Goal: Task Accomplishment & Management: Complete application form

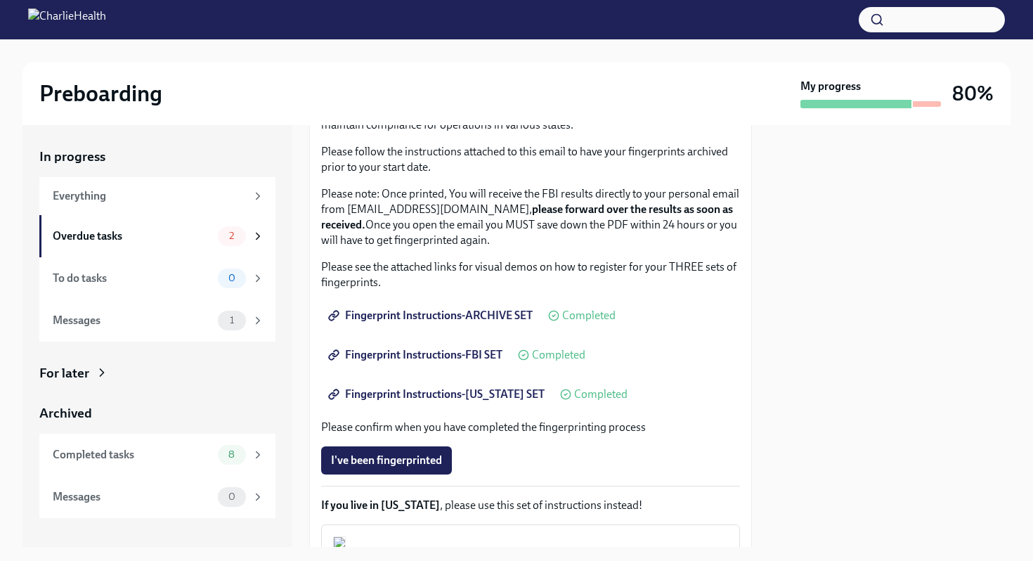
scroll to position [150, 0]
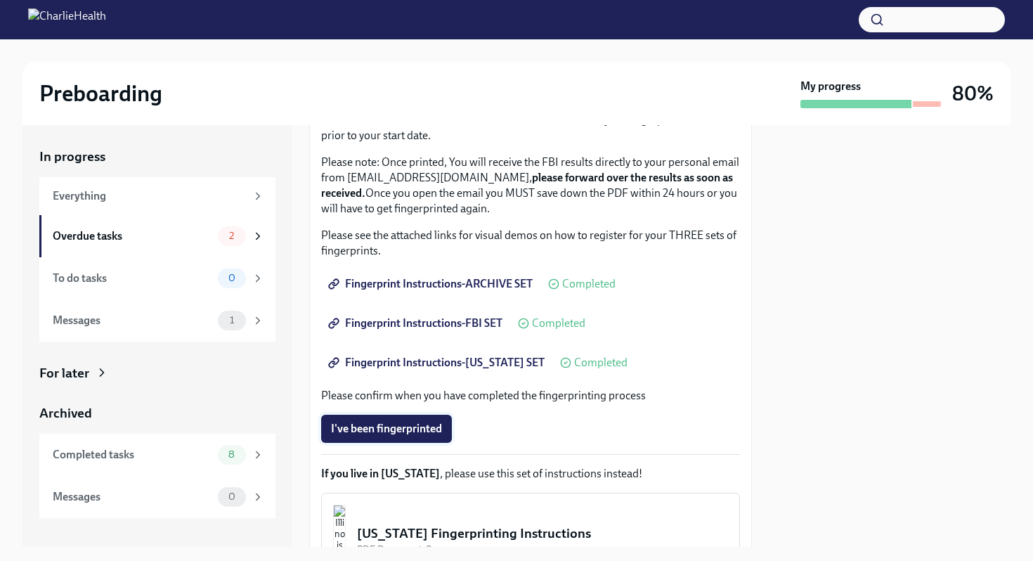
click at [420, 425] on span "I've been fingerprinted" at bounding box center [386, 428] width 111 height 14
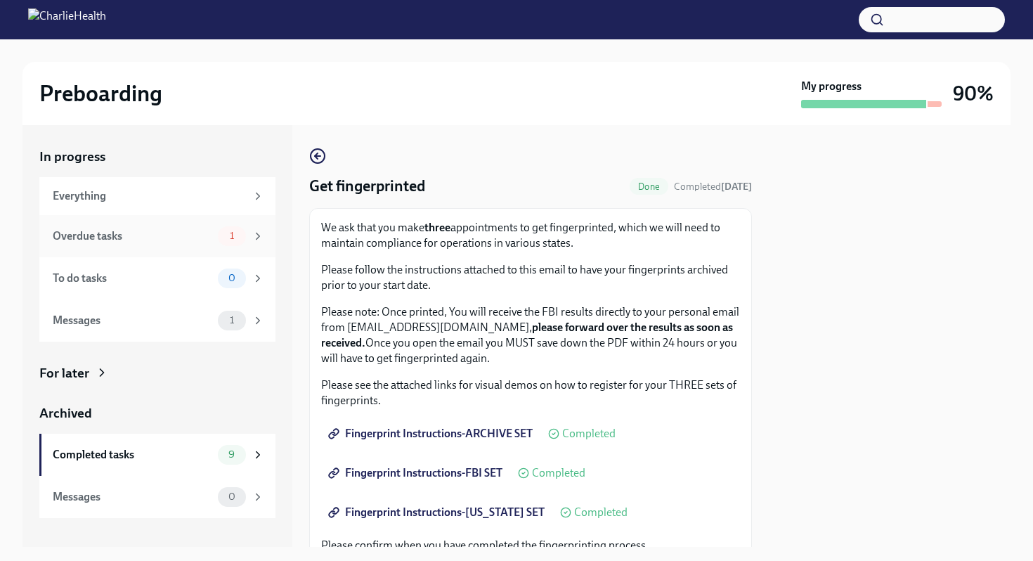
click at [213, 235] on div "Overdue tasks 1" at bounding box center [158, 236] width 211 height 20
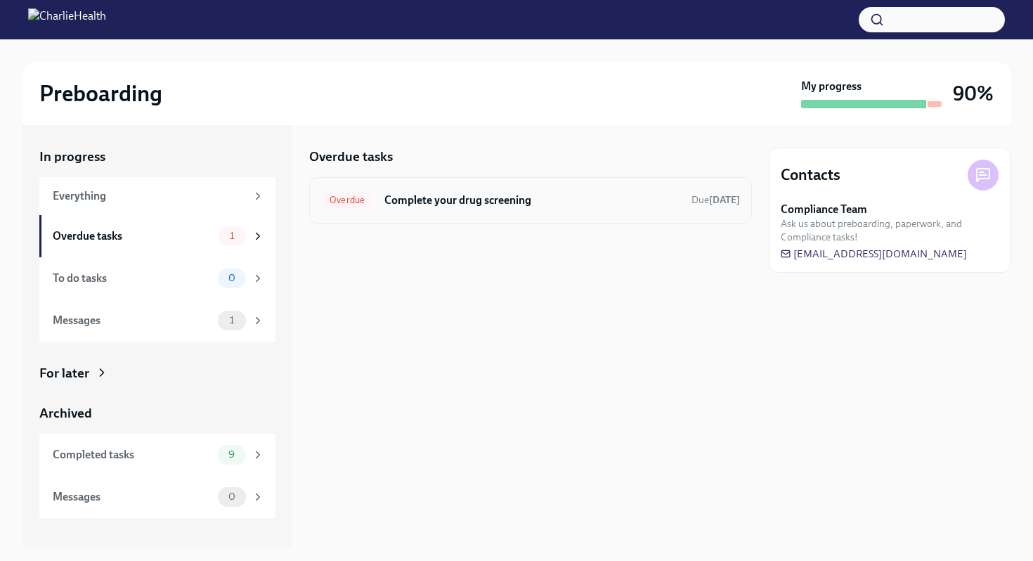
click at [516, 202] on h6 "Complete your drug screening" at bounding box center [532, 199] width 296 height 15
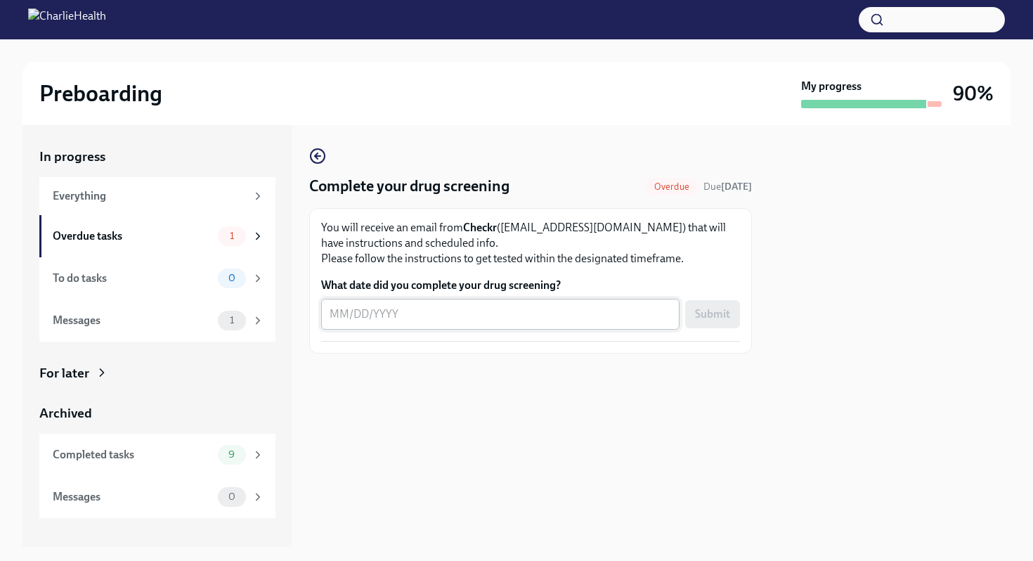
click at [535, 307] on textarea "What date did you complete your drug screening?" at bounding box center [499, 314] width 341 height 17
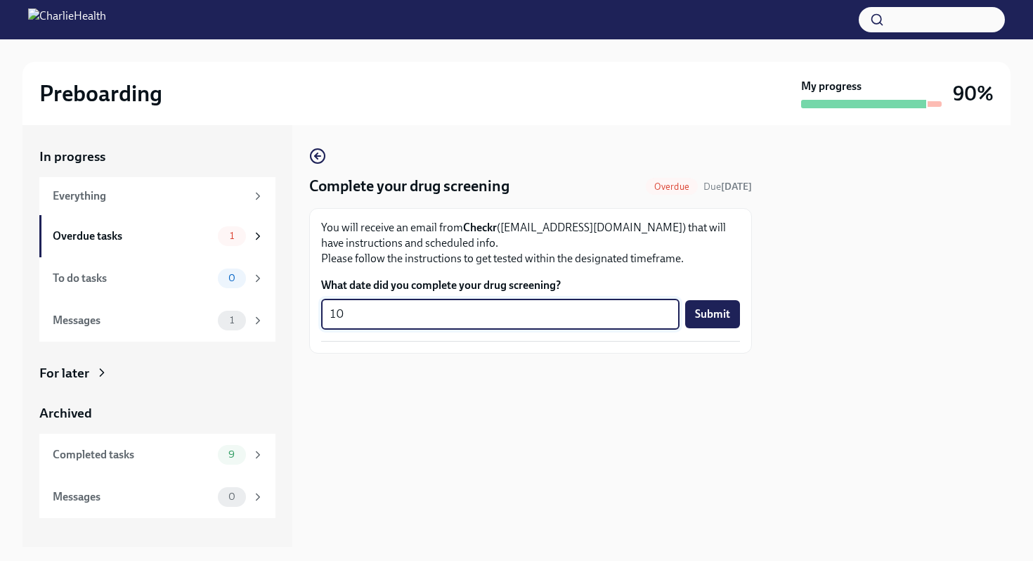
type textarea "1"
type textarea "[DATE]"
click at [712, 327] on button "Submit" at bounding box center [712, 314] width 55 height 28
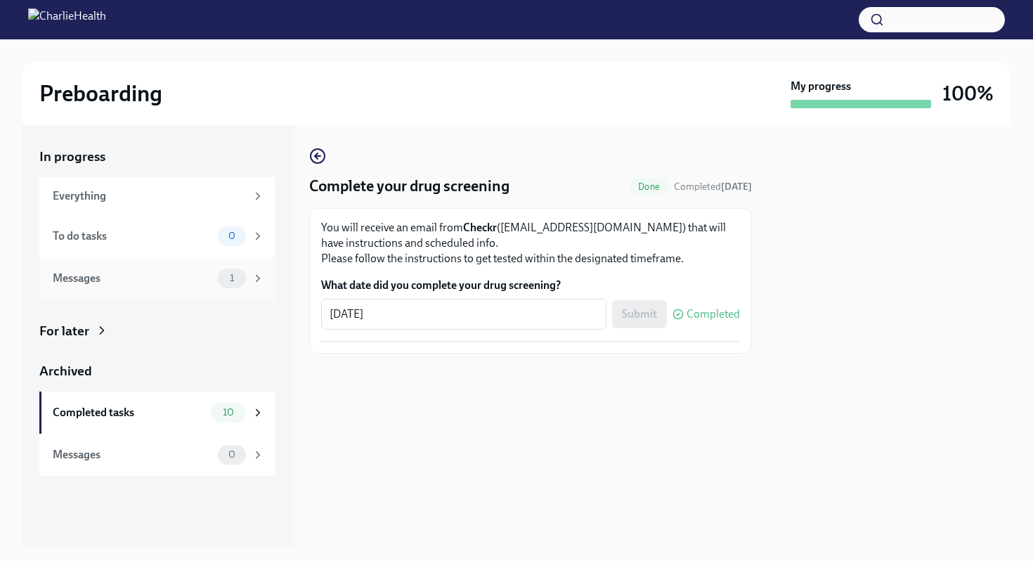
click at [233, 280] on span "1" at bounding box center [231, 278] width 21 height 11
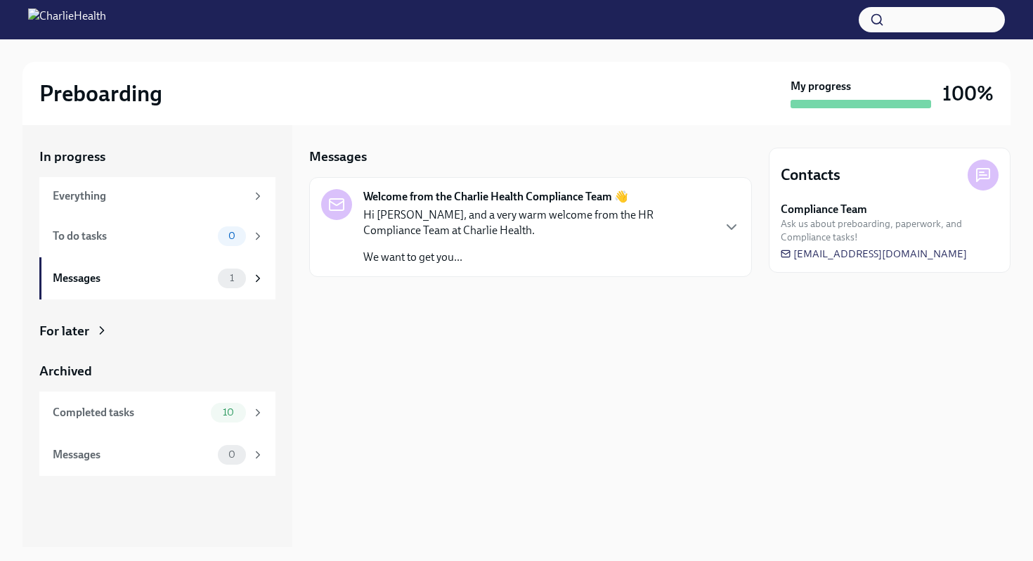
click at [430, 225] on p "Hi [PERSON_NAME], and a very warm welcome from the HR Compliance Team at Charli…" at bounding box center [537, 222] width 348 height 31
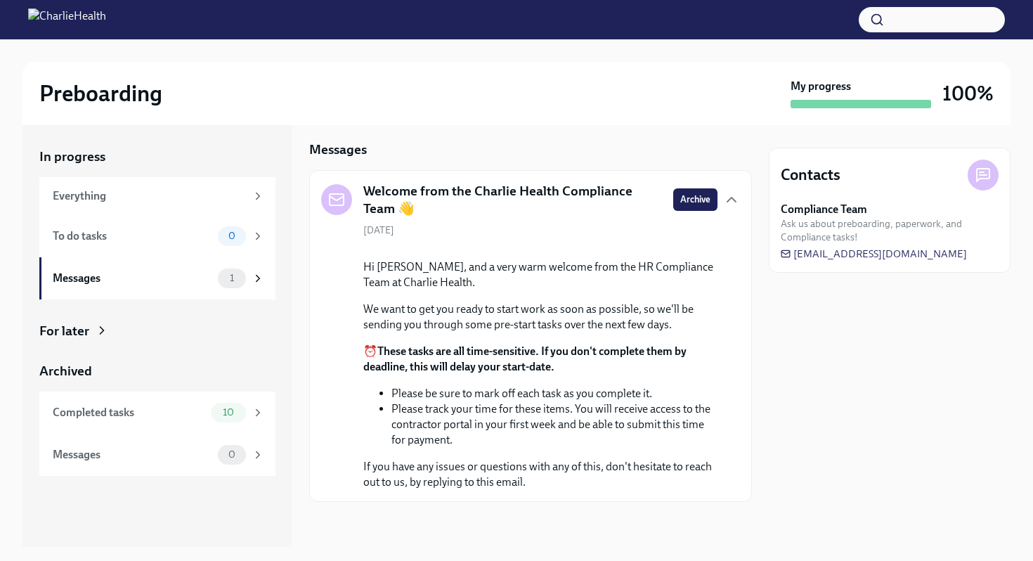
scroll to position [109, 0]
